Goal: Obtain resource: Download file/media

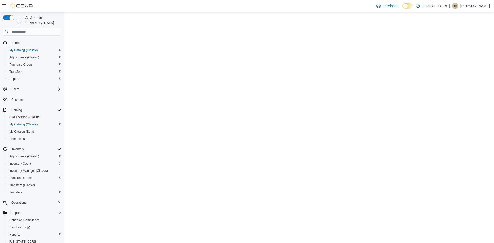
select select "**********"
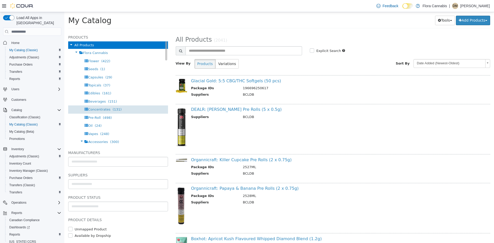
scroll to position [335, 0]
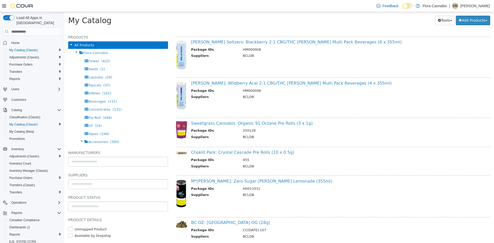
click at [21, 78] on div "Home My Catalog (Classic) Adjustments (Classic) Purchase Orders Transfers Repor…" at bounding box center [32, 61] width 58 height 46
click at [20, 77] on span "Reports" at bounding box center [14, 79] width 11 height 4
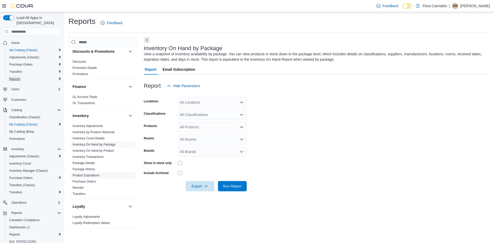
scroll to position [103, 0]
click at [97, 152] on link "Inventory On Hand by Product" at bounding box center [93, 151] width 41 height 4
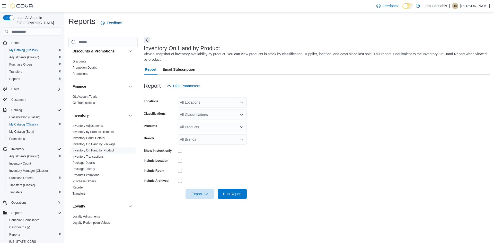
click at [237, 98] on div "All Locations" at bounding box center [212, 102] width 69 height 10
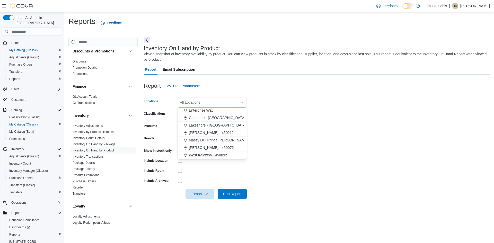
click at [222, 156] on span "West Kelowna - 450092" at bounding box center [208, 155] width 38 height 5
click at [314, 135] on form "Locations [GEOGRAPHIC_DATA] - 450092 Combo box. Selected. [GEOGRAPHIC_DATA] - 4…" at bounding box center [317, 145] width 346 height 108
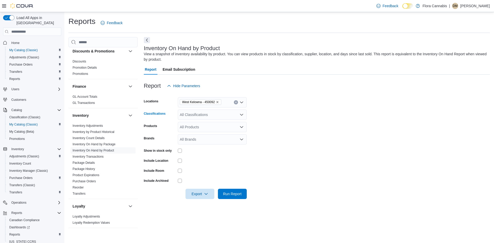
click at [212, 116] on div "All Classifications" at bounding box center [212, 115] width 69 height 10
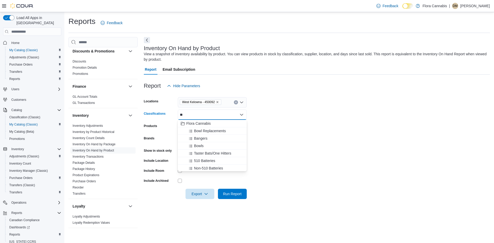
type input "***"
click at [383, 127] on form "Locations [GEOGRAPHIC_DATA] - 450092 Classifications Beverages Combo box. Selec…" at bounding box center [317, 145] width 346 height 108
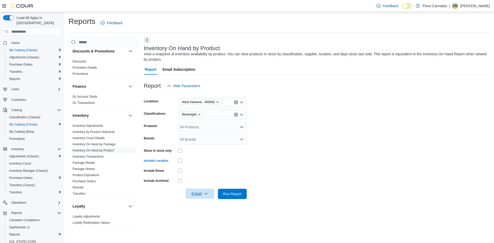
click at [200, 197] on span "Export" at bounding box center [200, 194] width 23 height 10
click at [202, 205] on span "Export to Excel" at bounding box center [200, 204] width 23 height 4
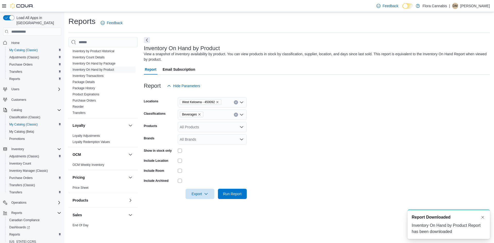
scroll to position [257, 0]
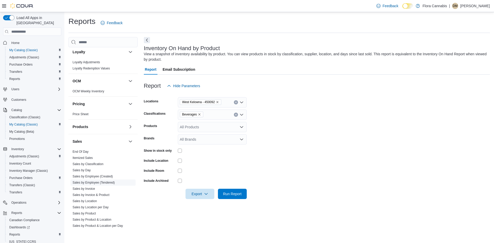
click at [102, 181] on link "Sales by Employee (Tendered)" at bounding box center [94, 183] width 42 height 4
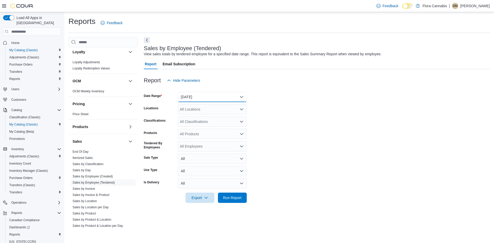
click at [196, 98] on button "[DATE]" at bounding box center [212, 97] width 69 height 10
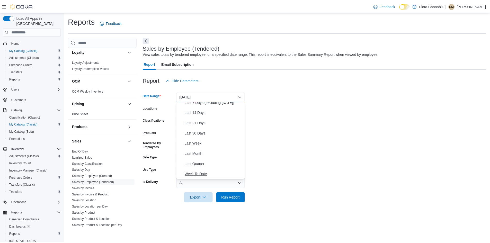
scroll to position [77, 0]
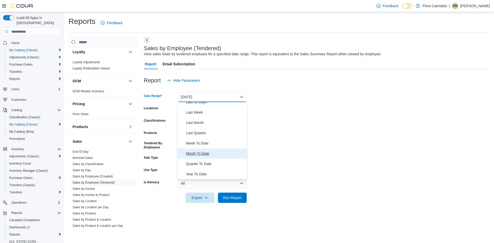
click at [205, 153] on span "Month To Date" at bounding box center [215, 154] width 59 height 6
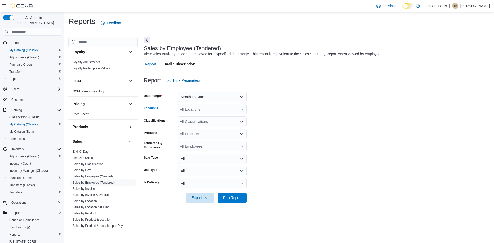
click at [197, 108] on div "All Locations" at bounding box center [212, 109] width 69 height 10
type input "**"
click at [198, 117] on span "West Kelowna - 450092" at bounding box center [208, 118] width 38 height 5
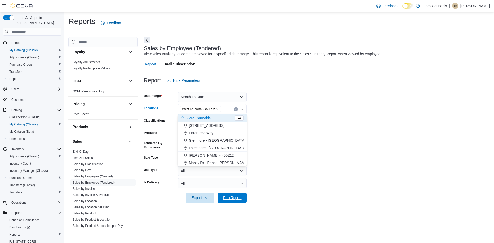
click at [245, 198] on button "Run Report" at bounding box center [232, 198] width 29 height 10
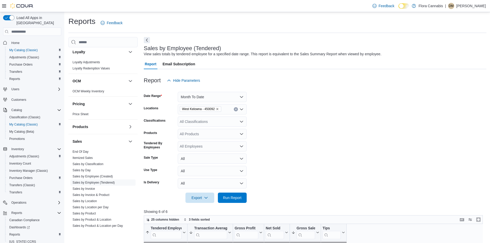
scroll to position [154, 0]
